Goal: Information Seeking & Learning: Learn about a topic

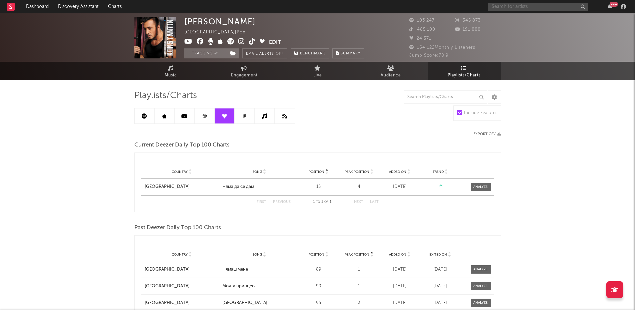
click at [502, 8] on input "text" at bounding box center [538, 7] width 100 height 8
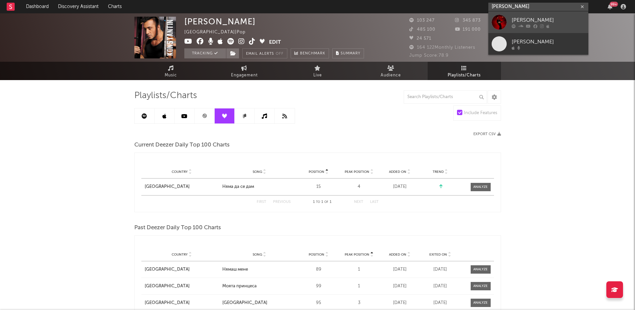
type input "[PERSON_NAME]"
click at [509, 17] on link "[PERSON_NAME]" at bounding box center [538, 22] width 100 height 22
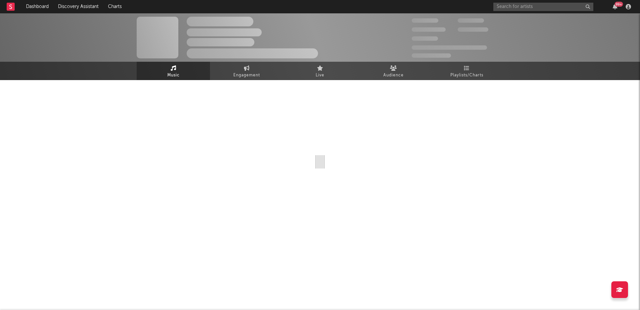
select select "1w"
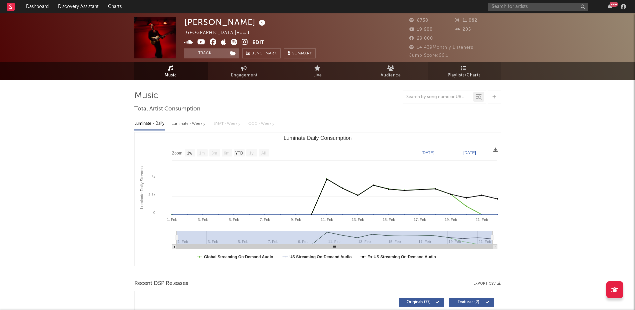
click at [463, 71] on span "Playlists/Charts" at bounding box center [463, 75] width 33 height 8
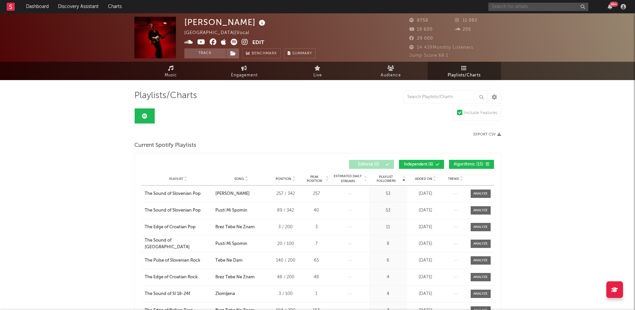
click at [498, 9] on input "text" at bounding box center [538, 7] width 100 height 8
click at [507, 5] on input "lyudmil" at bounding box center [538, 7] width 100 height 8
click at [512, 7] on input "lyudmil" at bounding box center [538, 7] width 100 height 8
drag, startPoint x: 518, startPoint y: 4, endPoint x: 469, endPoint y: 5, distance: 48.3
click at [469, 5] on nav "Dashboard Discovery Assistant Charts lyudmil 99 +" at bounding box center [317, 6] width 635 height 13
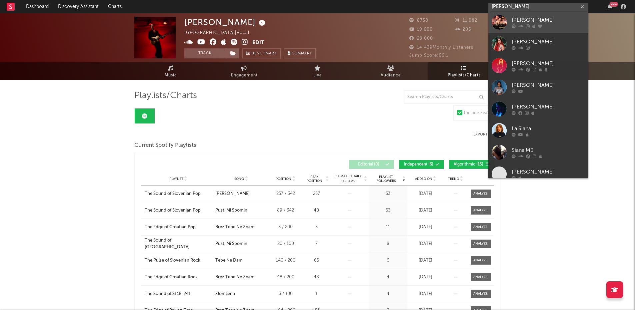
type input "[PERSON_NAME]"
click at [511, 19] on link "[PERSON_NAME]" at bounding box center [538, 22] width 100 height 22
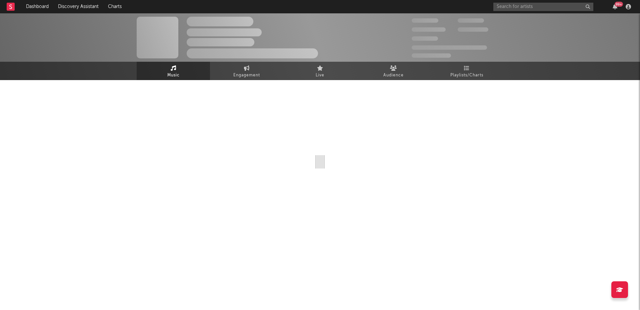
select select "6m"
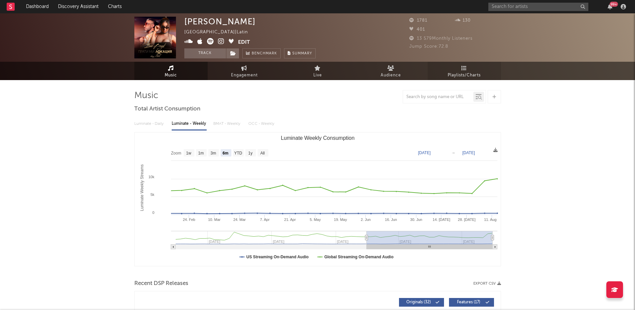
click at [472, 69] on link "Playlists/Charts" at bounding box center [463, 71] width 73 height 18
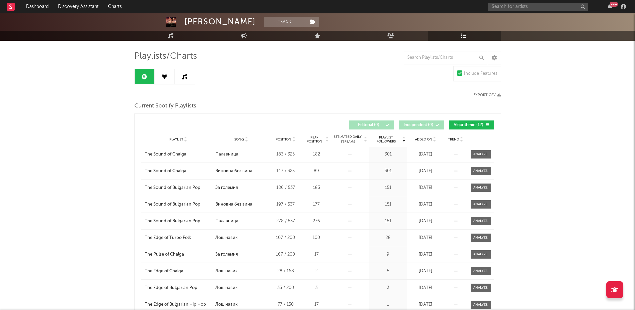
scroll to position [37, 0]
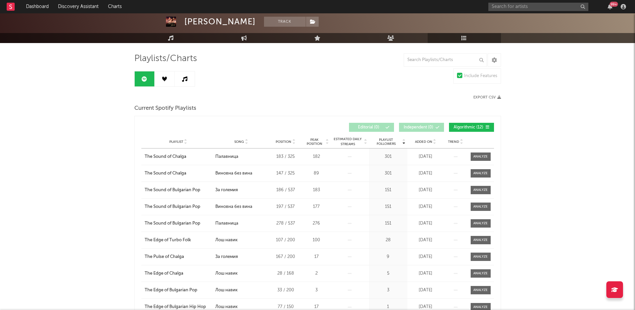
click at [168, 78] on link at bounding box center [165, 78] width 20 height 15
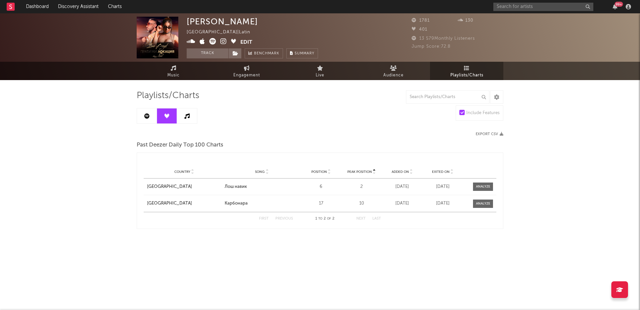
click at [188, 120] on link at bounding box center [187, 115] width 20 height 15
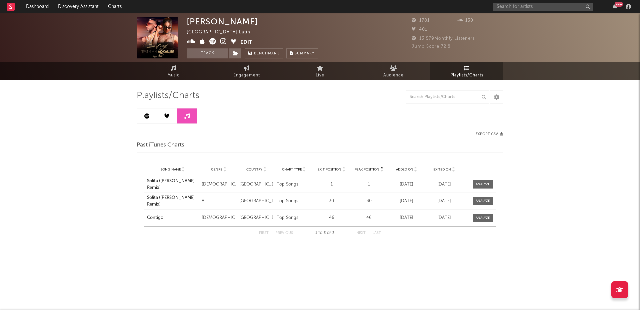
click at [154, 118] on link at bounding box center [147, 115] width 20 height 15
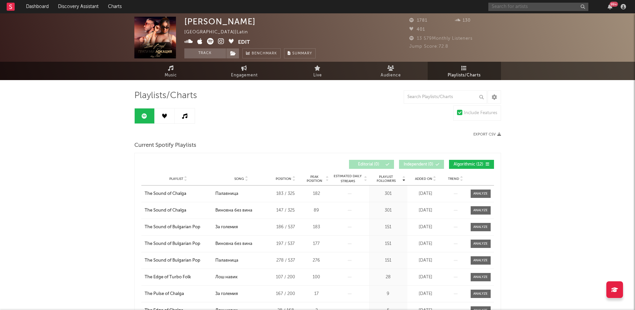
click at [499, 9] on input "text" at bounding box center [538, 7] width 100 height 8
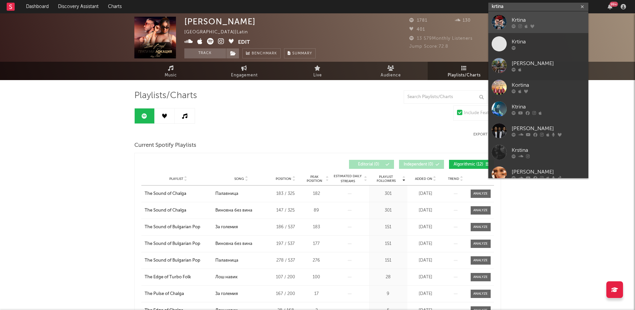
type input "krtina"
click at [542, 20] on div "Krtina" at bounding box center [547, 20] width 73 height 8
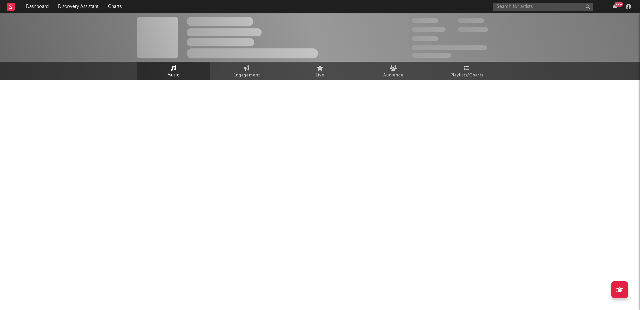
select select "6m"
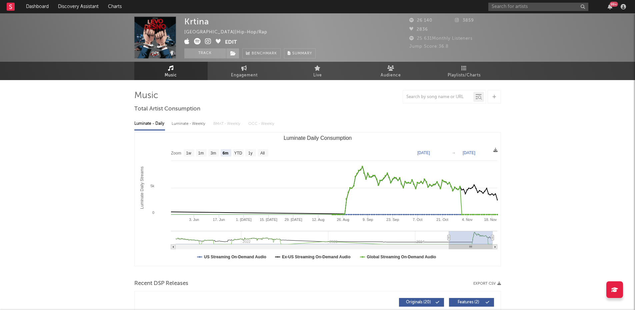
select select "6m"
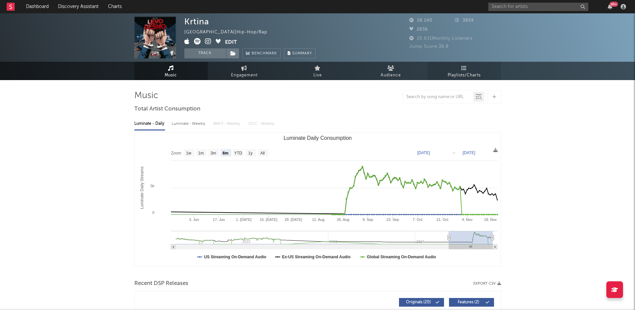
click at [460, 71] on span "Playlists/Charts" at bounding box center [463, 75] width 33 height 8
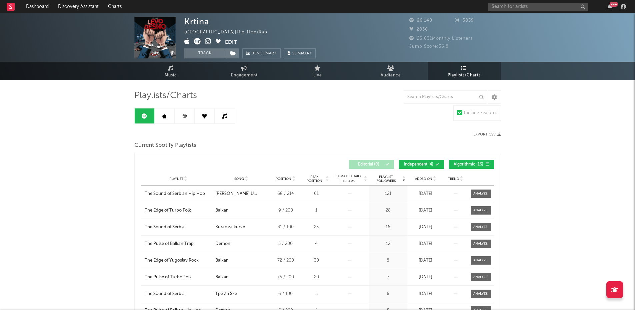
click at [170, 119] on link at bounding box center [165, 115] width 20 height 15
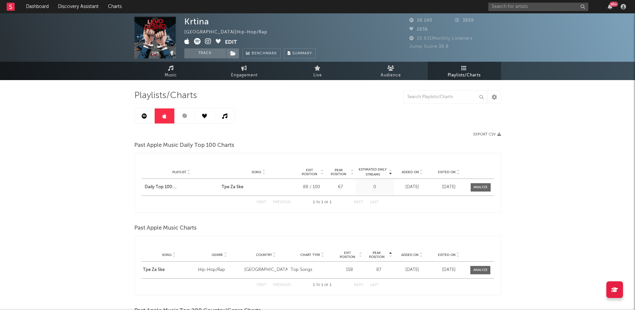
click at [188, 117] on link at bounding box center [185, 115] width 20 height 15
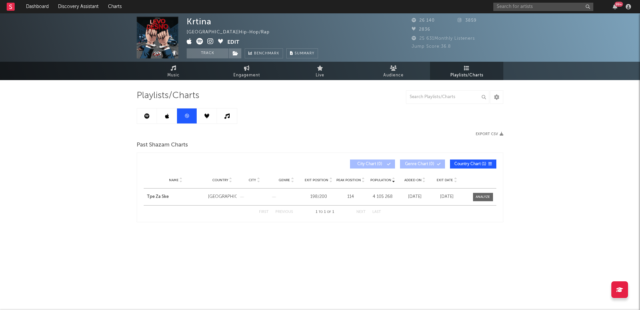
click at [199, 117] on link at bounding box center [207, 115] width 20 height 15
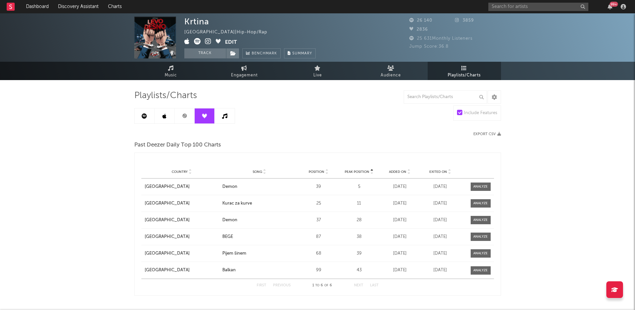
click at [218, 117] on link at bounding box center [225, 115] width 20 height 15
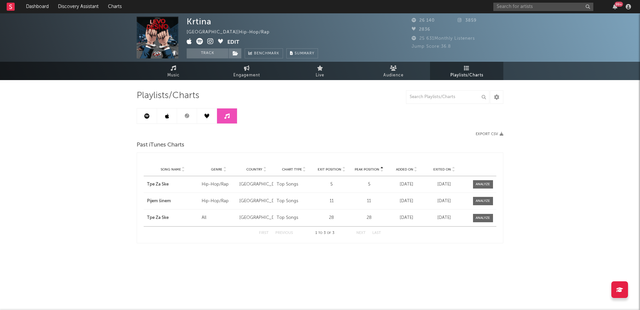
click at [142, 111] on link at bounding box center [147, 115] width 20 height 15
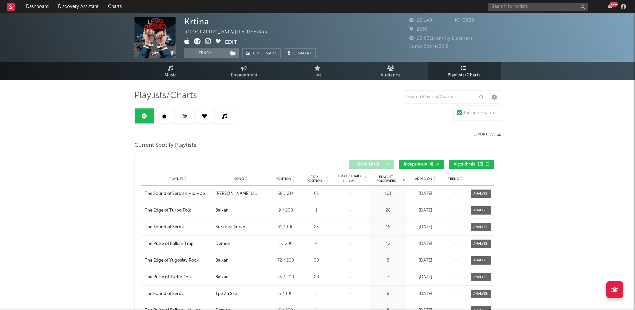
click at [500, 7] on input "text" at bounding box center [538, 7] width 100 height 8
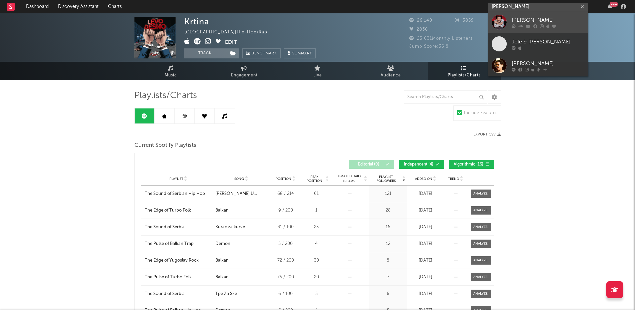
type input "[PERSON_NAME]"
click at [521, 17] on div "[PERSON_NAME]" at bounding box center [547, 20] width 73 height 8
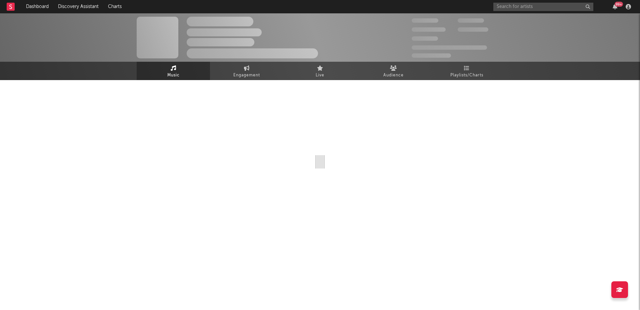
select select "6m"
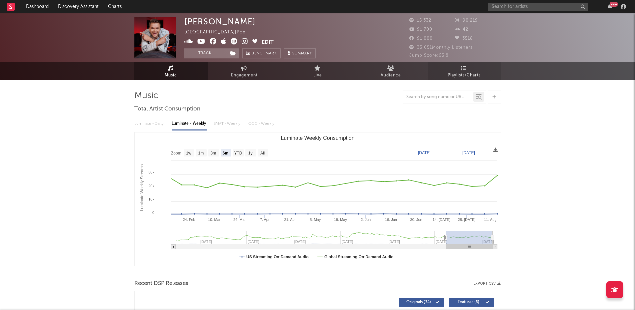
click at [464, 72] on span "Playlists/Charts" at bounding box center [463, 75] width 33 height 8
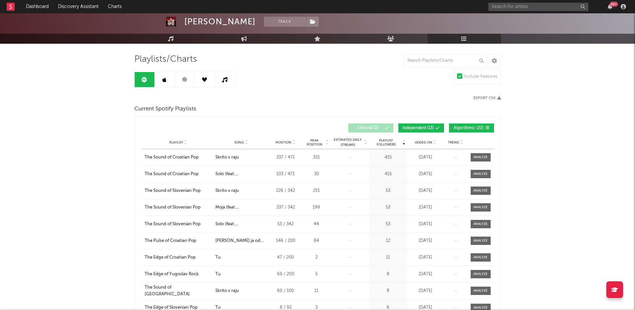
scroll to position [36, 0]
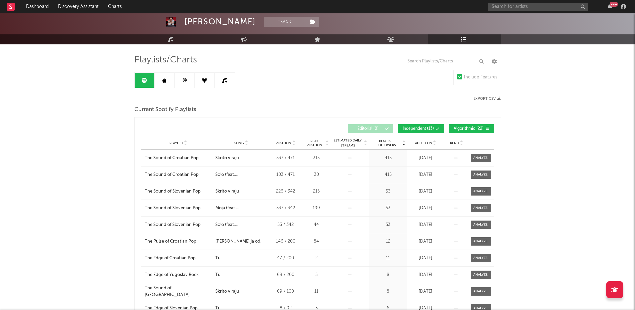
click at [165, 79] on icon at bounding box center [164, 80] width 4 height 5
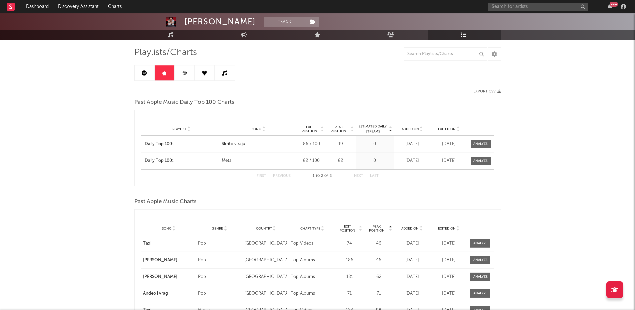
scroll to position [36, 0]
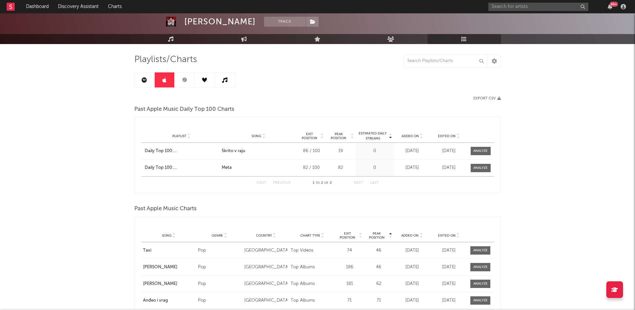
click at [184, 84] on link at bounding box center [185, 79] width 20 height 15
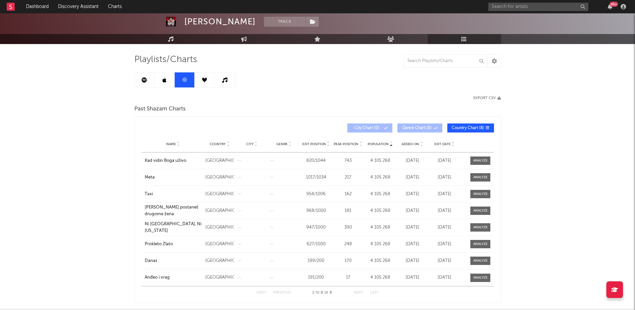
click at [212, 82] on link at bounding box center [205, 79] width 20 height 15
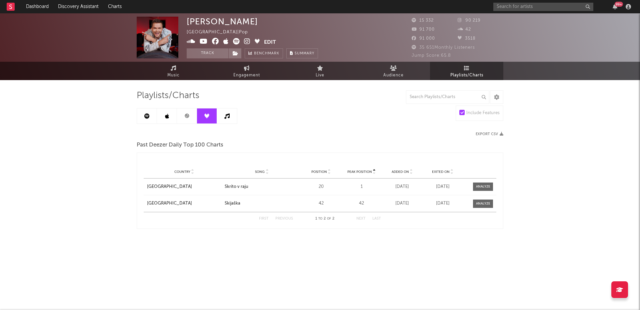
click at [226, 117] on icon at bounding box center [226, 115] width 5 height 5
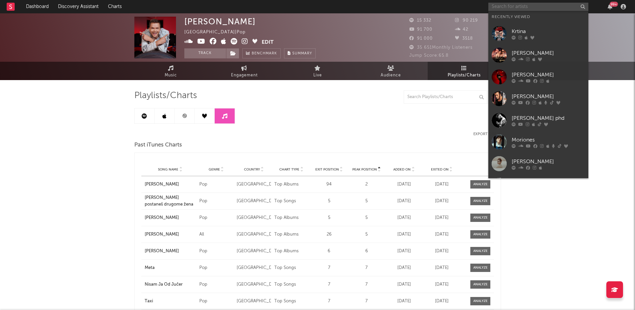
click at [499, 7] on input "text" at bounding box center [538, 7] width 100 height 8
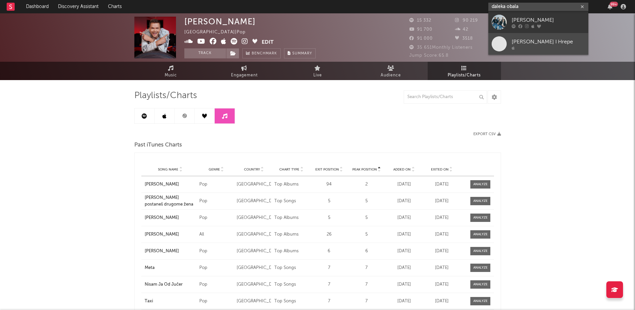
type input "daleka obala"
click at [551, 42] on div "[PERSON_NAME] I Hrepe" at bounding box center [547, 42] width 73 height 8
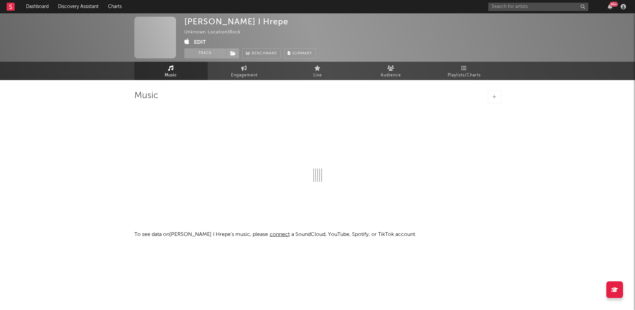
select select "1w"
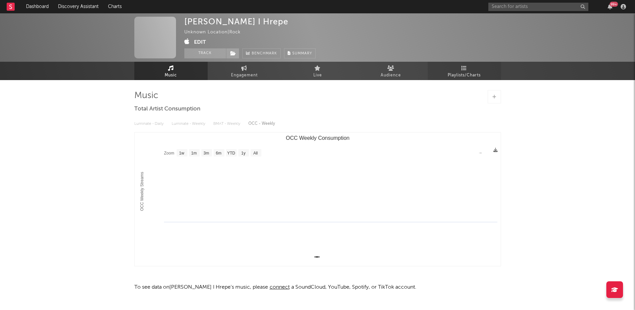
click at [465, 70] on icon at bounding box center [464, 67] width 6 height 5
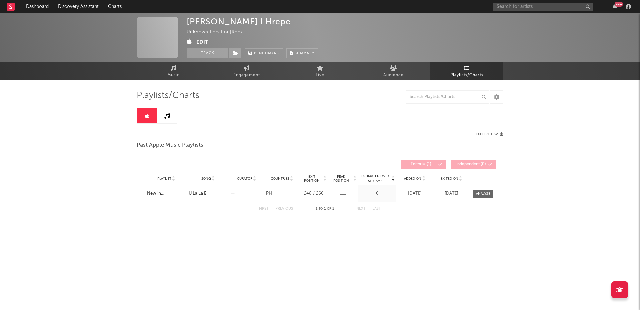
click at [169, 114] on icon at bounding box center [166, 115] width 5 height 5
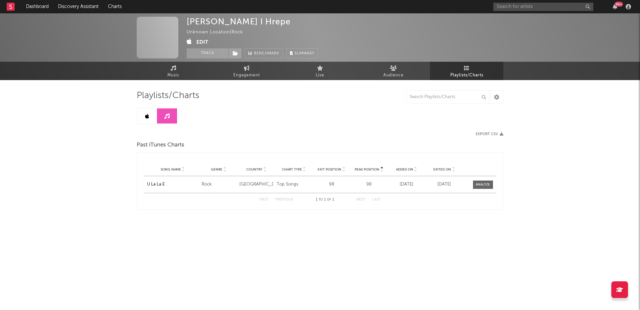
click at [137, 115] on link at bounding box center [147, 115] width 20 height 15
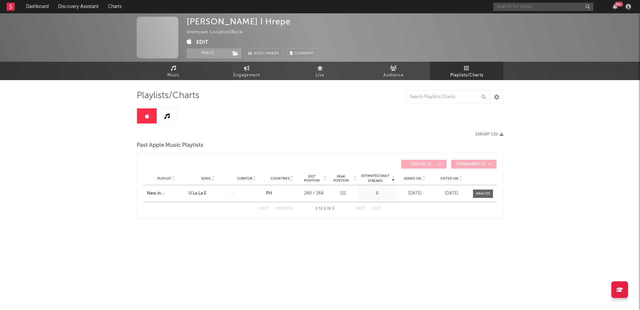
click at [502, 7] on input "text" at bounding box center [543, 7] width 100 height 8
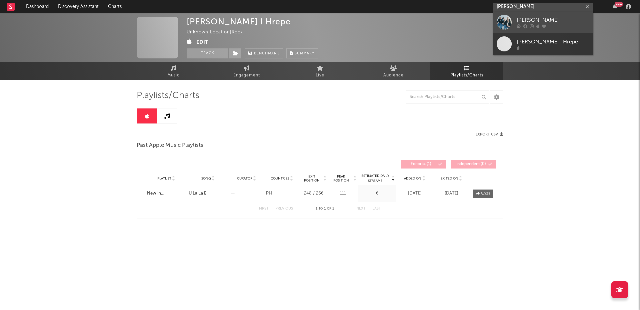
type input "[PERSON_NAME]"
click at [558, 22] on div "[PERSON_NAME]" at bounding box center [552, 20] width 73 height 8
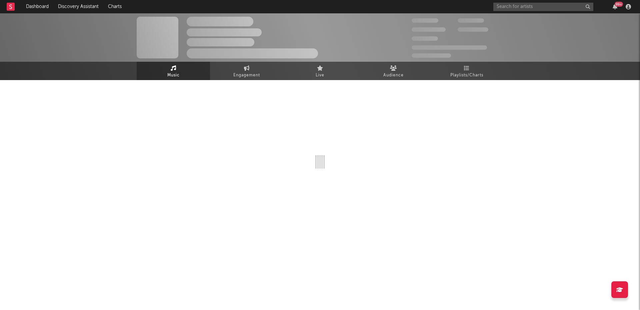
select select "6m"
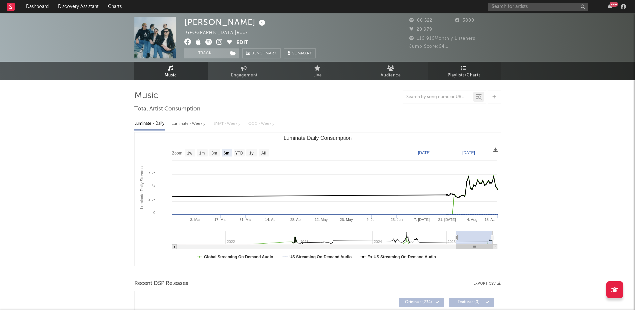
click at [476, 65] on link "Playlists/Charts" at bounding box center [463, 71] width 73 height 18
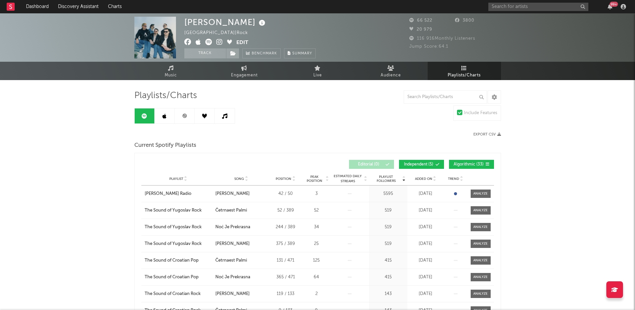
click at [163, 112] on link at bounding box center [165, 115] width 20 height 15
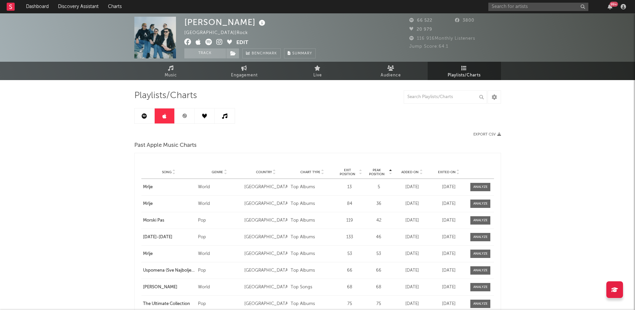
click at [191, 118] on link at bounding box center [185, 115] width 20 height 15
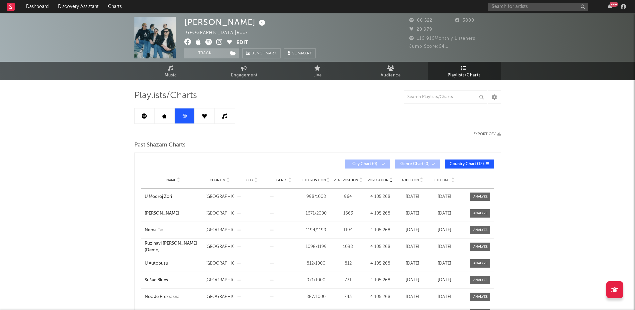
click at [209, 123] on link at bounding box center [205, 115] width 20 height 15
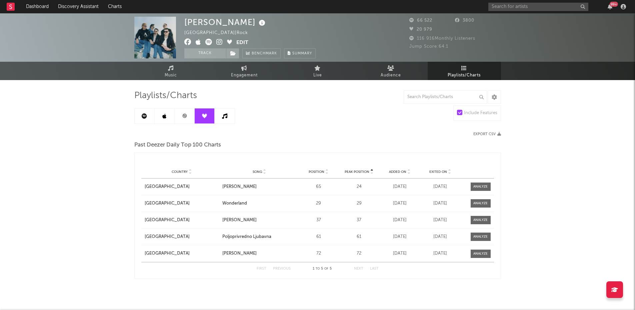
click at [223, 120] on link at bounding box center [225, 115] width 20 height 15
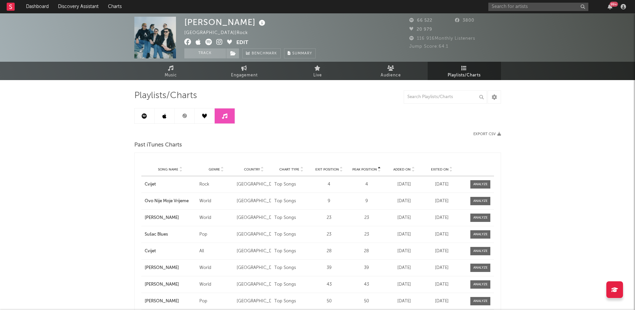
click at [147, 118] on link at bounding box center [145, 115] width 20 height 15
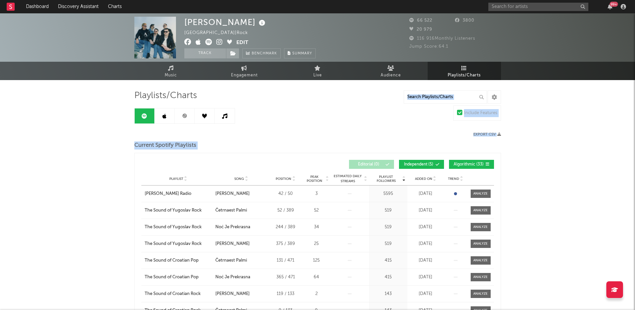
drag, startPoint x: 559, startPoint y: 106, endPoint x: 633, endPoint y: 133, distance: 78.8
click at [490, 8] on input "text" at bounding box center [538, 7] width 100 height 8
click at [523, 6] on input "[PERSON_NAME]" at bounding box center [538, 7] width 100 height 8
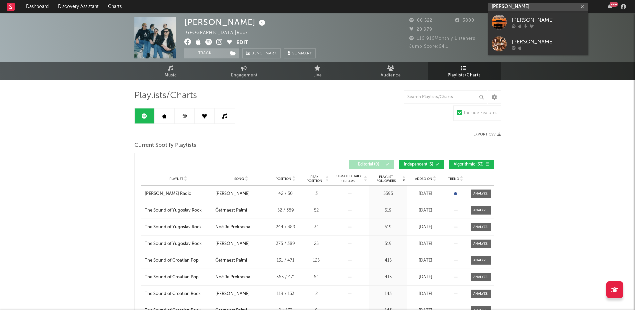
type input "[PERSON_NAME]"
click at [539, 16] on link "[PERSON_NAME]" at bounding box center [538, 22] width 100 height 22
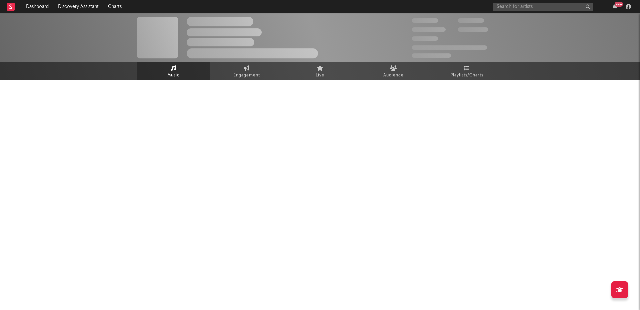
select select "1w"
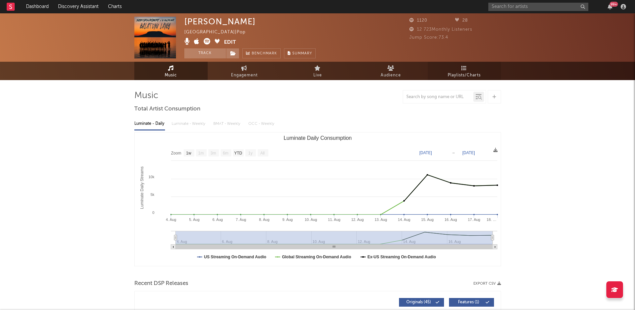
click at [466, 72] on span "Playlists/Charts" at bounding box center [463, 75] width 33 height 8
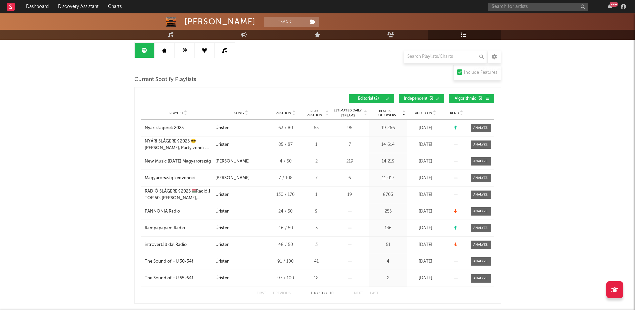
scroll to position [22, 0]
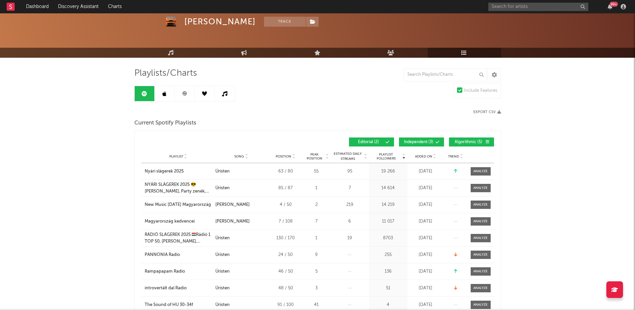
click at [162, 94] on link at bounding box center [165, 93] width 20 height 15
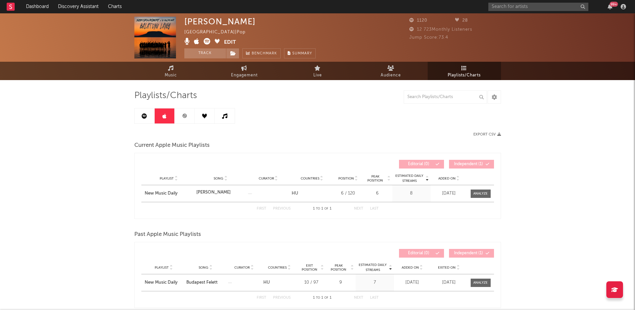
click at [186, 122] on link at bounding box center [185, 115] width 20 height 15
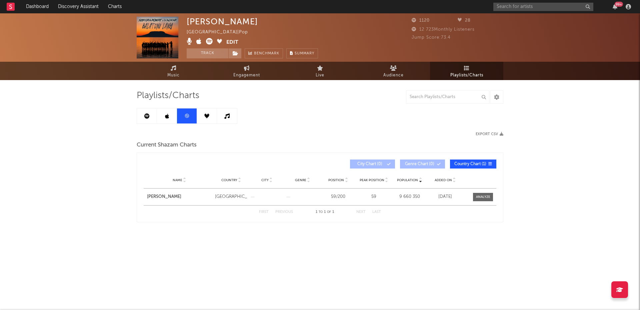
click at [206, 117] on icon at bounding box center [206, 115] width 5 height 5
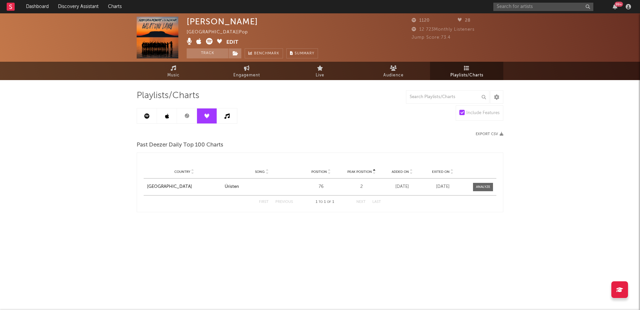
click at [232, 118] on link at bounding box center [227, 115] width 20 height 15
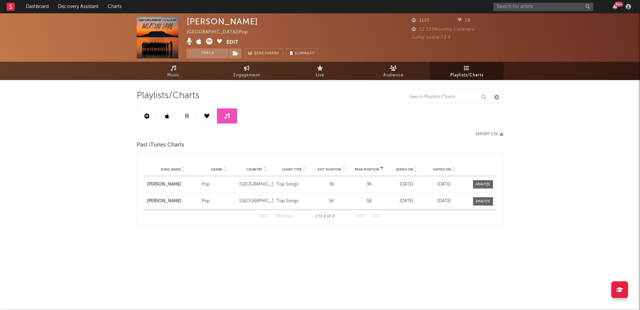
click at [188, 118] on icon at bounding box center [186, 115] width 5 height 5
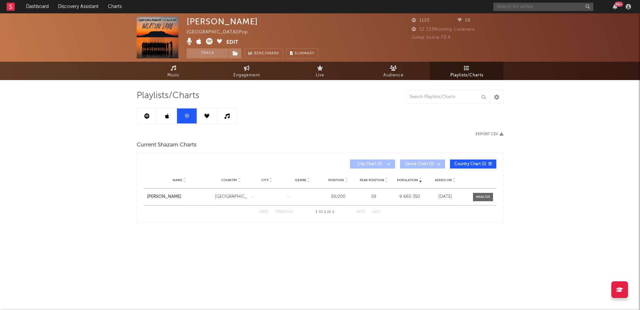
click at [506, 8] on input "text" at bounding box center [543, 7] width 100 height 8
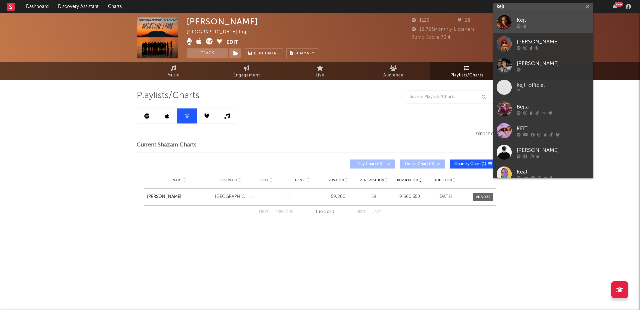
type input "kejt"
click at [532, 19] on div "Kejt" at bounding box center [552, 20] width 73 height 8
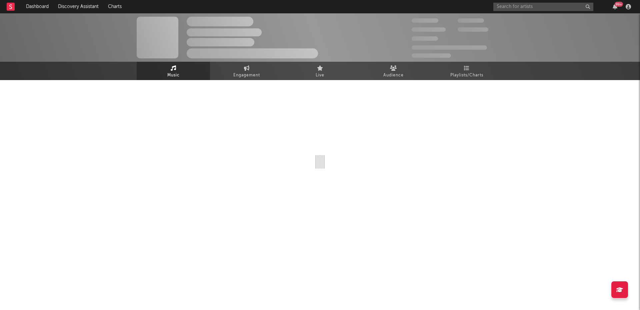
select select "6m"
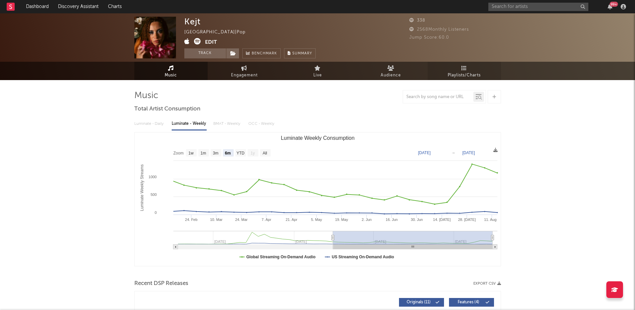
click at [469, 76] on span "Playlists/Charts" at bounding box center [463, 75] width 33 height 8
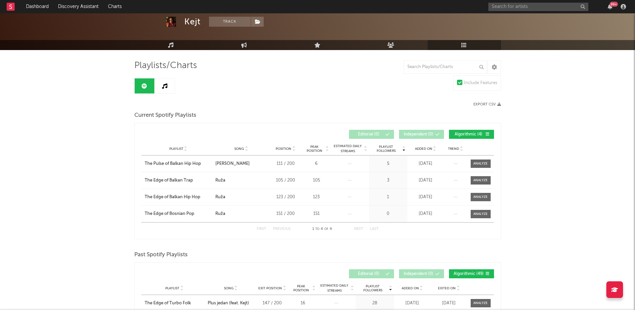
scroll to position [26, 0]
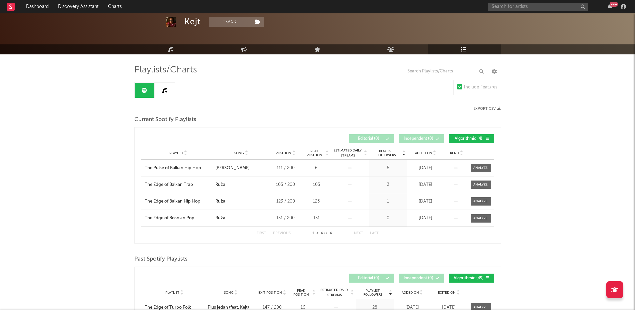
click at [165, 90] on icon at bounding box center [164, 90] width 5 height 5
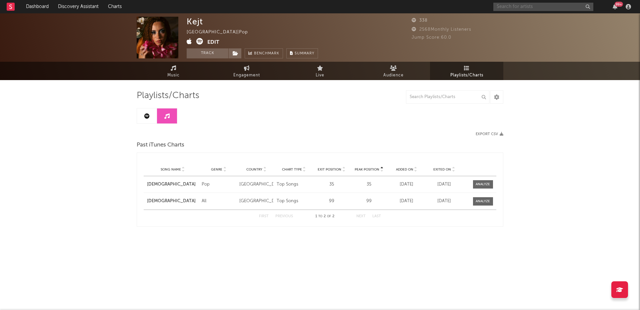
click at [500, 3] on input "text" at bounding box center [543, 7] width 100 height 8
type input "dzipsii"
click at [551, 28] on div at bounding box center [552, 26] width 73 height 4
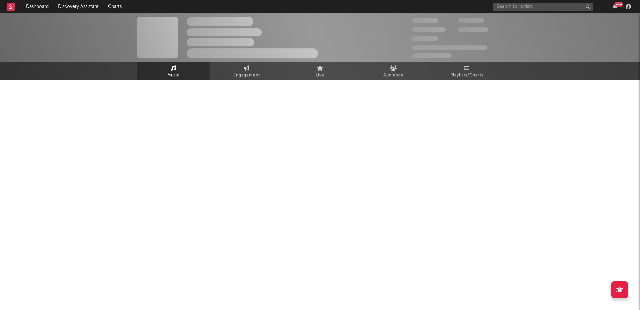
select select "6m"
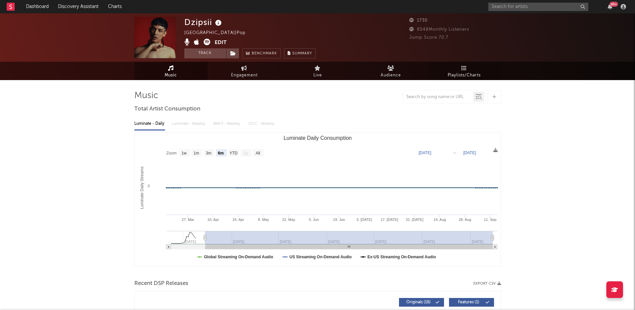
click at [463, 64] on link "Playlists/Charts" at bounding box center [463, 71] width 73 height 18
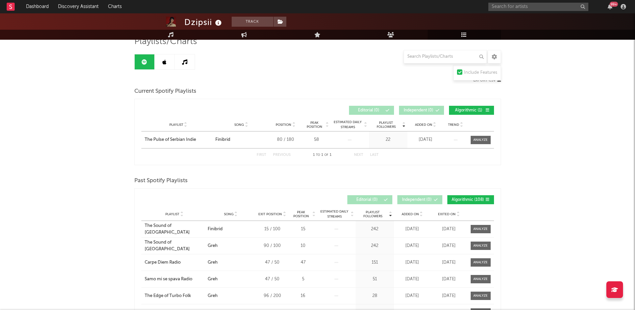
scroll to position [48, 0]
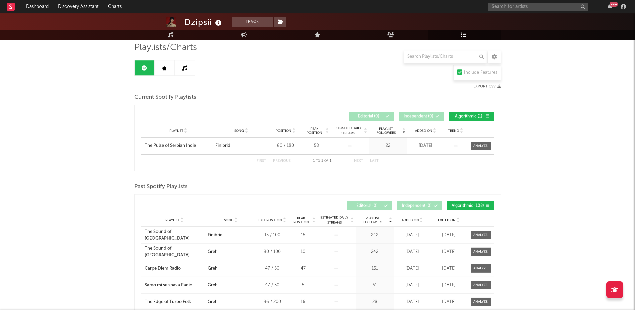
click at [169, 73] on link at bounding box center [165, 67] width 20 height 15
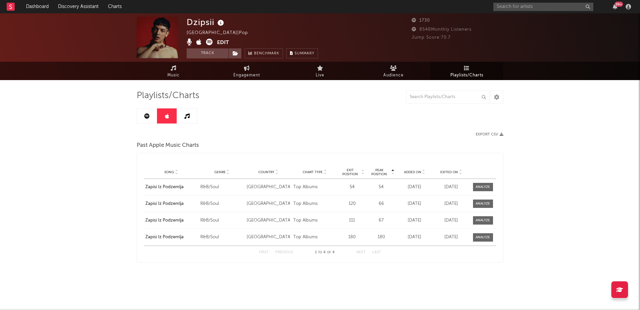
click at [183, 120] on link at bounding box center [187, 115] width 20 height 15
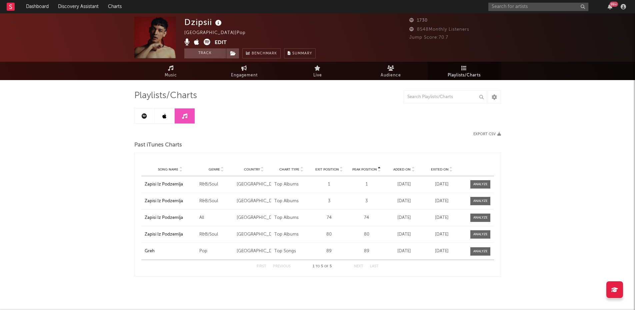
click at [144, 114] on icon at bounding box center [144, 115] width 5 height 5
